Goal: Check status

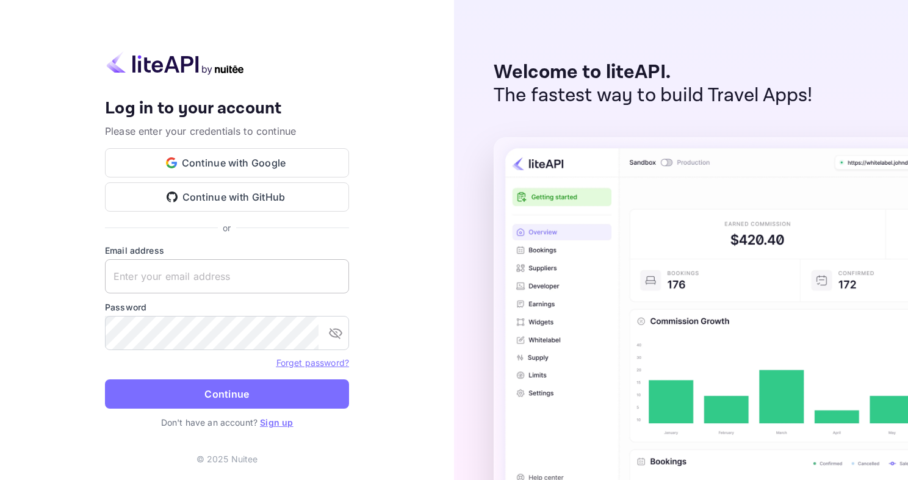
click at [266, 269] on input "text" at bounding box center [227, 276] width 244 height 34
click at [251, 264] on input "text" at bounding box center [227, 276] width 244 height 34
paste input "[EMAIL_ADDRESS][DOMAIN_NAME]"
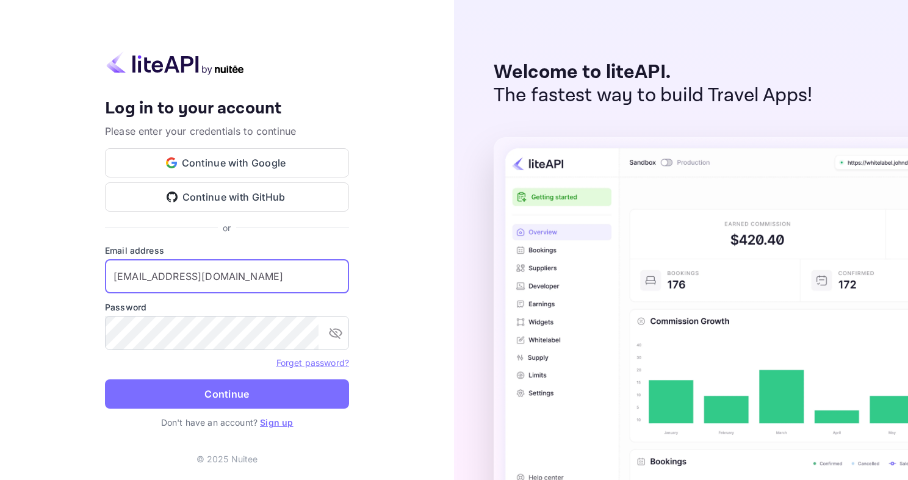
type input "[EMAIL_ADDRESS][DOMAIN_NAME]"
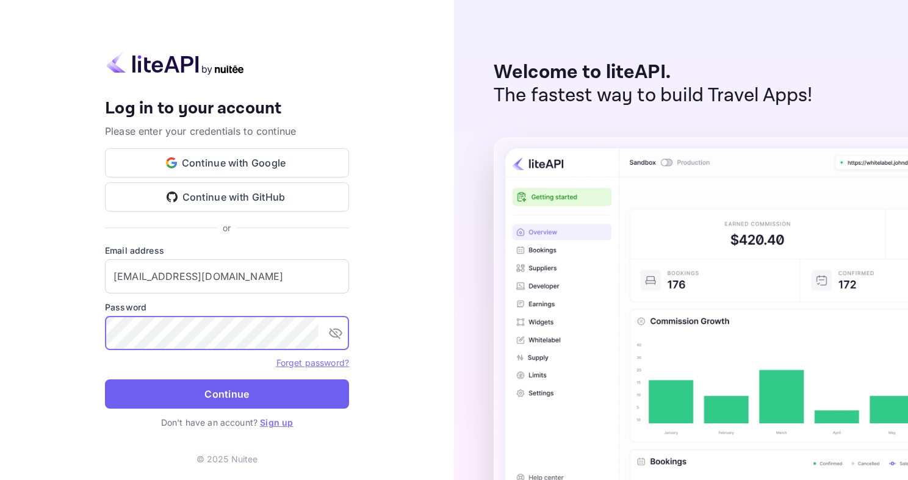
click at [273, 392] on button "Continue" at bounding box center [227, 394] width 244 height 29
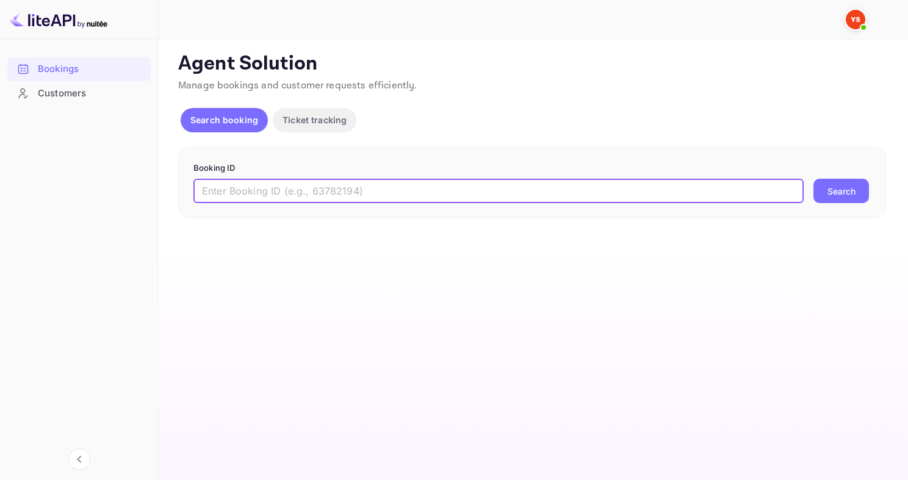
click at [367, 188] on input "text" at bounding box center [498, 191] width 610 height 24
paste input "9401395"
type input "9401395"
click at [820, 179] on button "Search" at bounding box center [842, 191] width 56 height 24
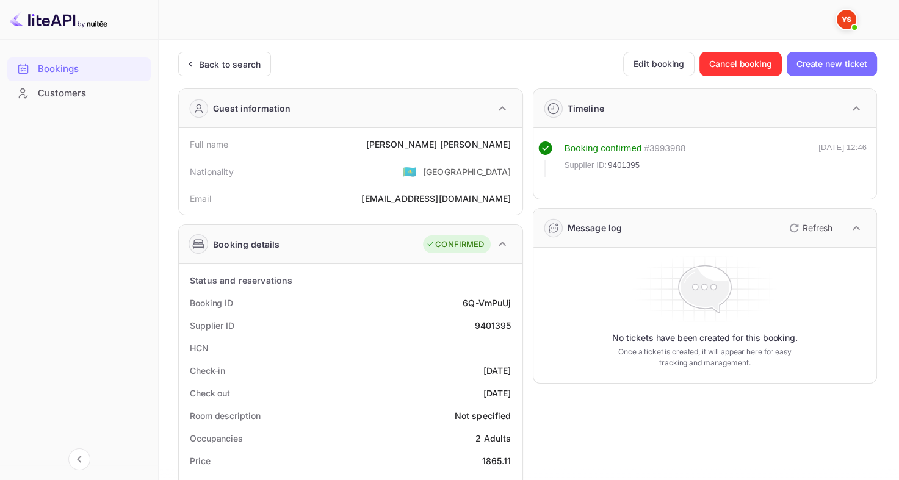
click at [485, 326] on div "9401395" at bounding box center [492, 325] width 37 height 13
copy div "9401395"
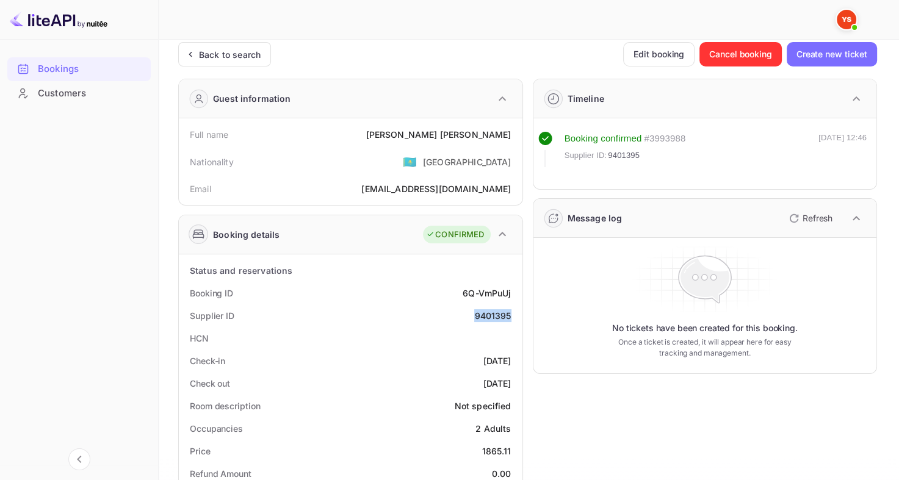
scroll to position [12, 0]
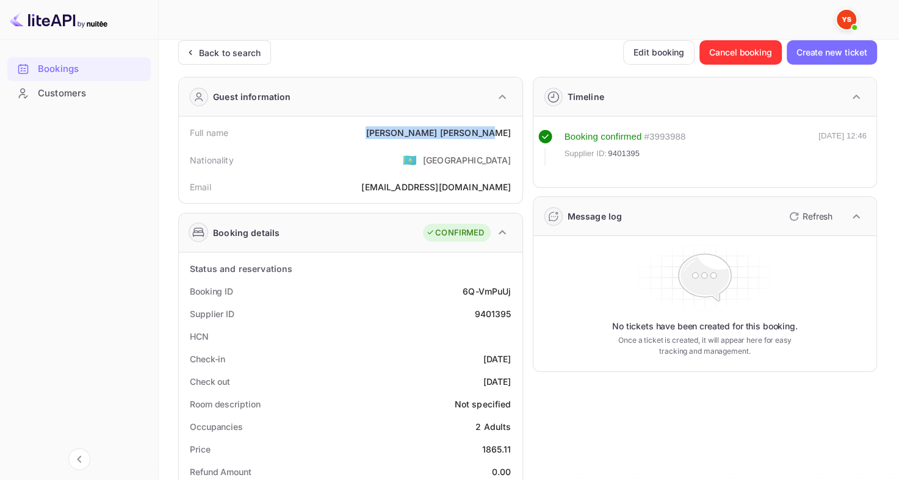
drag, startPoint x: 436, startPoint y: 131, endPoint x: 510, endPoint y: 131, distance: 73.9
click at [510, 131] on div "Full name [PERSON_NAME]" at bounding box center [351, 132] width 334 height 23
copy div "[PERSON_NAME]"
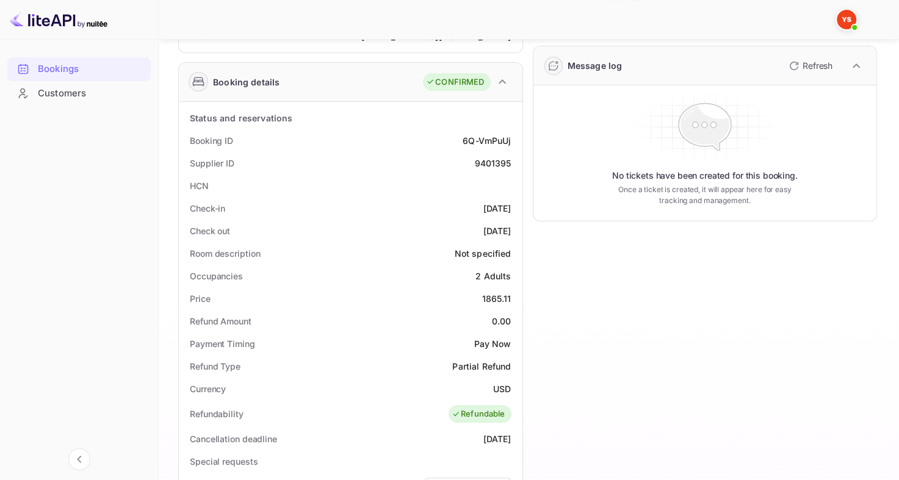
scroll to position [163, 0]
drag, startPoint x: 477, startPoint y: 297, endPoint x: 513, endPoint y: 295, distance: 36.1
click at [513, 295] on div "Price 1865.11" at bounding box center [351, 298] width 334 height 23
copy div "1865.11"
